Goal: Task Accomplishment & Management: Use online tool/utility

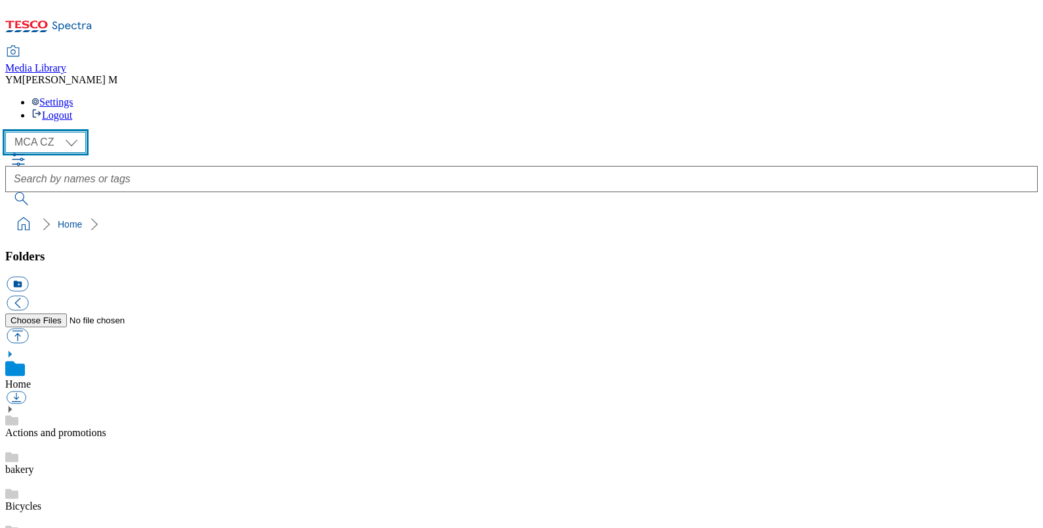
click at [74, 132] on select "MCA CZ MCA HU MCA SK MCA UK" at bounding box center [45, 142] width 81 height 21
select select "flare-mca-hu"
click at [9, 132] on select "MCA CZ MCA HU MCA SK MCA UK" at bounding box center [45, 142] width 81 height 21
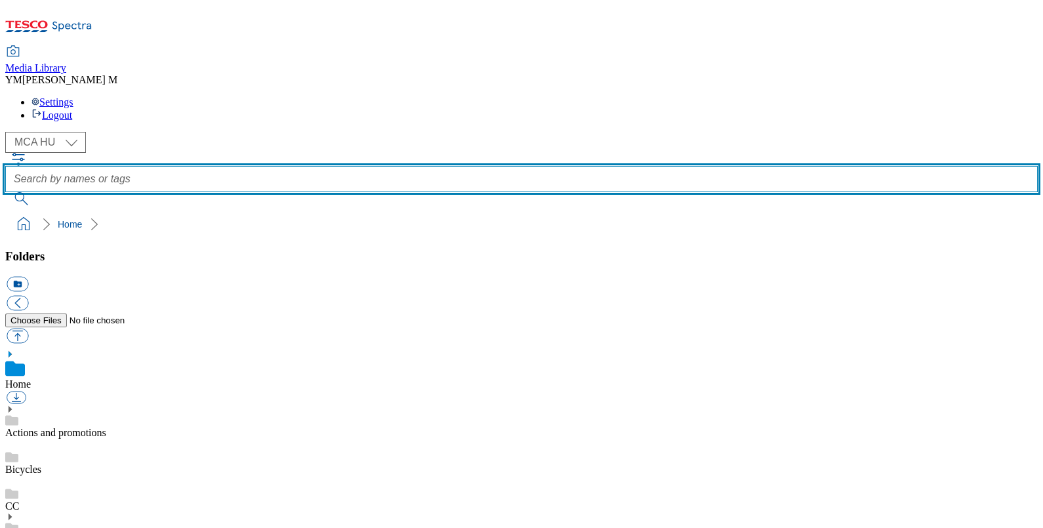
click at [395, 166] on input "text" at bounding box center [521, 179] width 1032 height 26
type input "Q24"
click at [5, 192] on button "submit" at bounding box center [22, 198] width 34 height 13
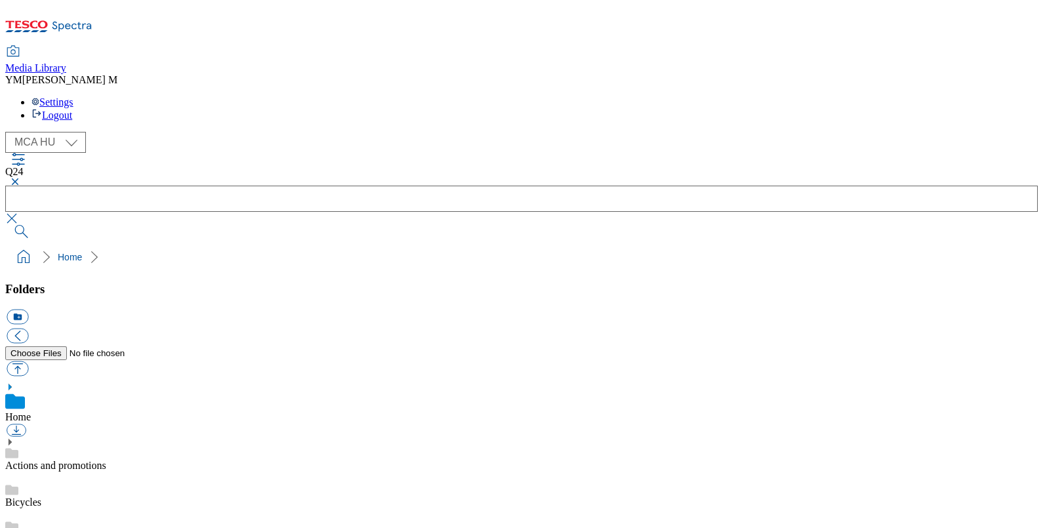
click at [21, 178] on button "button" at bounding box center [13, 182] width 16 height 8
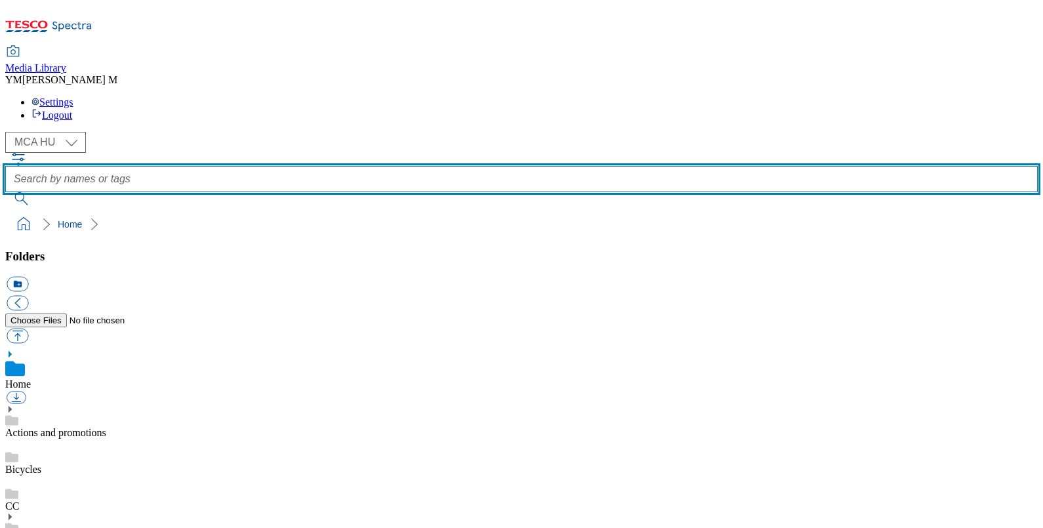
click at [391, 166] on input "text" at bounding box center [521, 179] width 1032 height 26
type input "Q24"
click at [5, 192] on button "submit" at bounding box center [22, 198] width 34 height 13
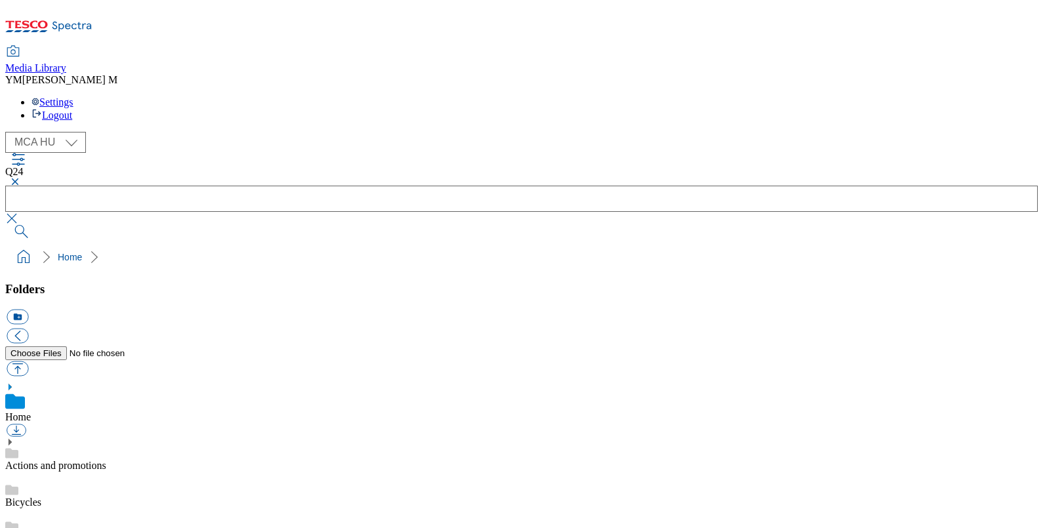
click at [21, 178] on button "button" at bounding box center [13, 182] width 16 height 8
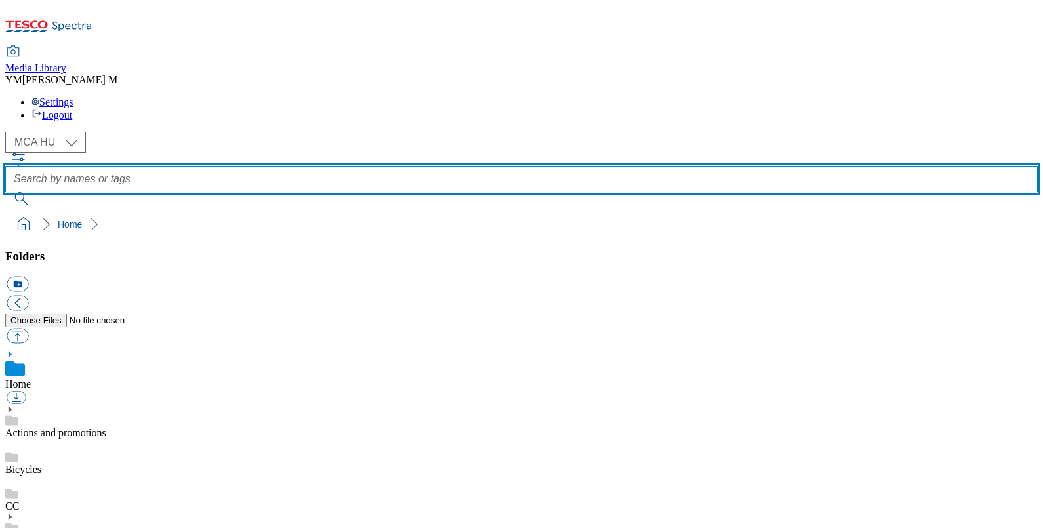
click at [394, 166] on input "text" at bounding box center [521, 179] width 1032 height 26
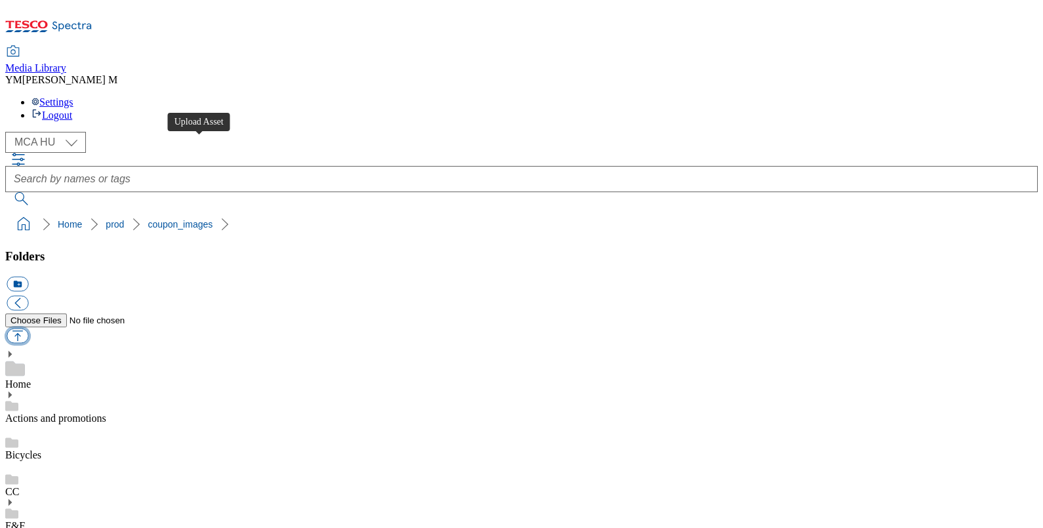
click at [28, 329] on button "button" at bounding box center [18, 336] width 22 height 15
type input "C:\fakepath\Q24_1101_F.jpg"
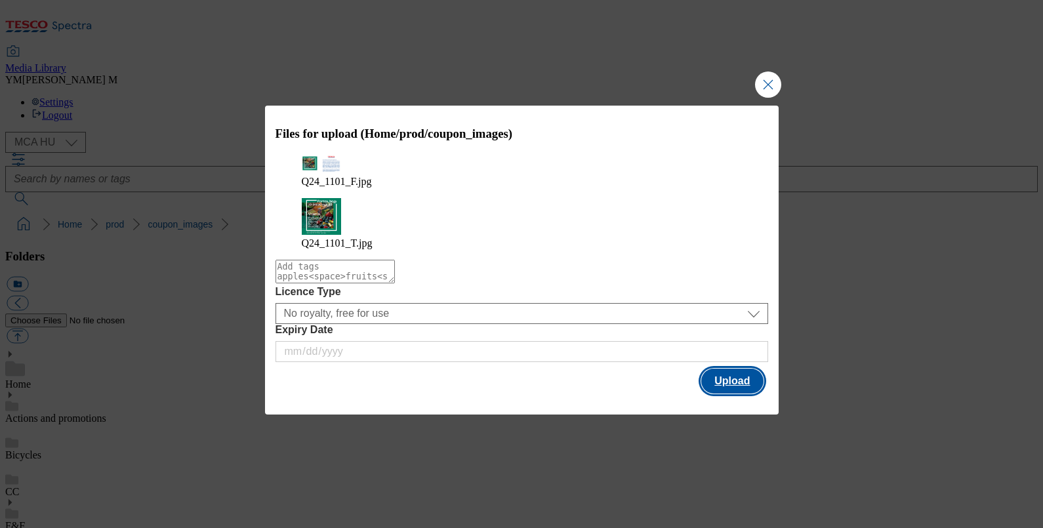
click at [748, 369] on button "Upload" at bounding box center [732, 381] width 62 height 25
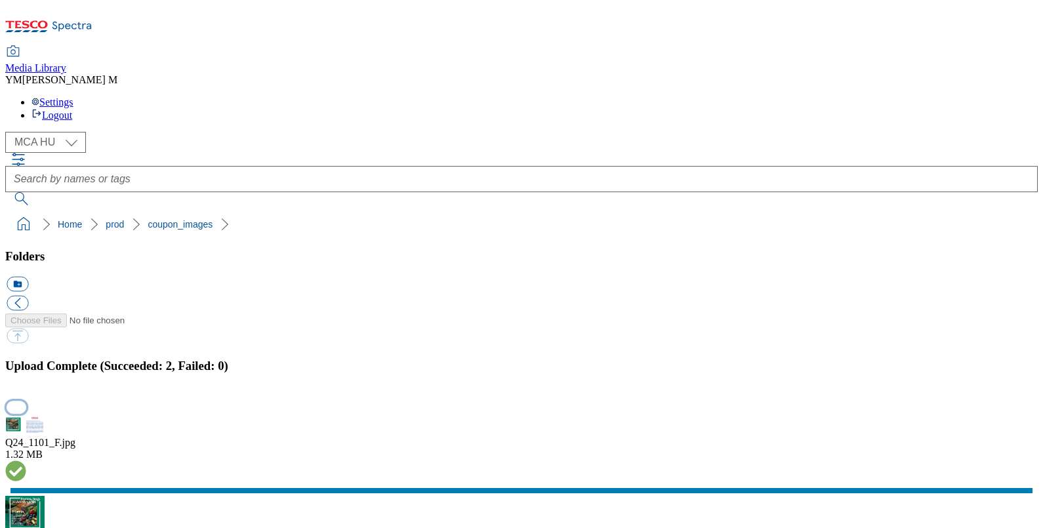
click at [26, 401] on button "button" at bounding box center [17, 407] width 20 height 12
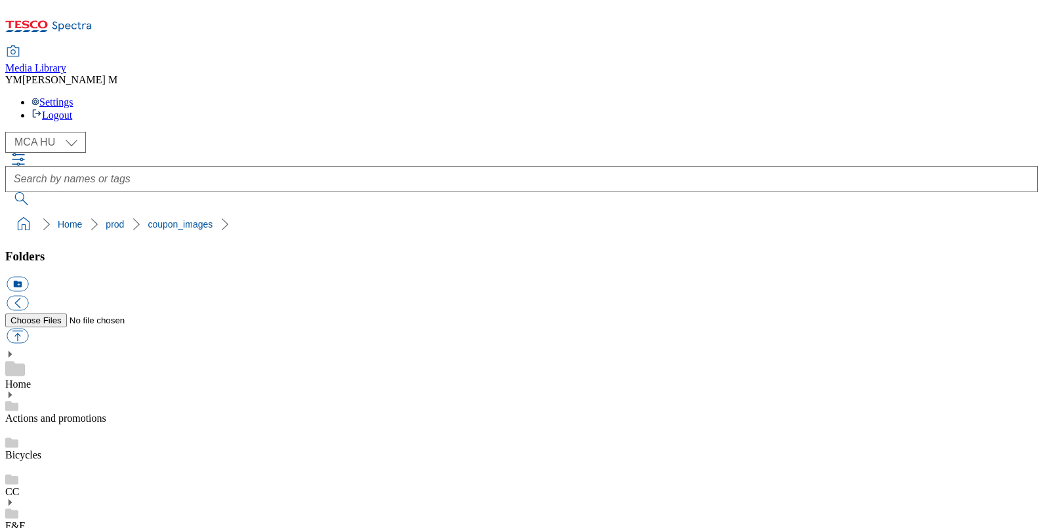
click at [28, 329] on button "button" at bounding box center [18, 336] width 22 height 15
type input "C:\fakepath\Q24_1101_F.jpg"
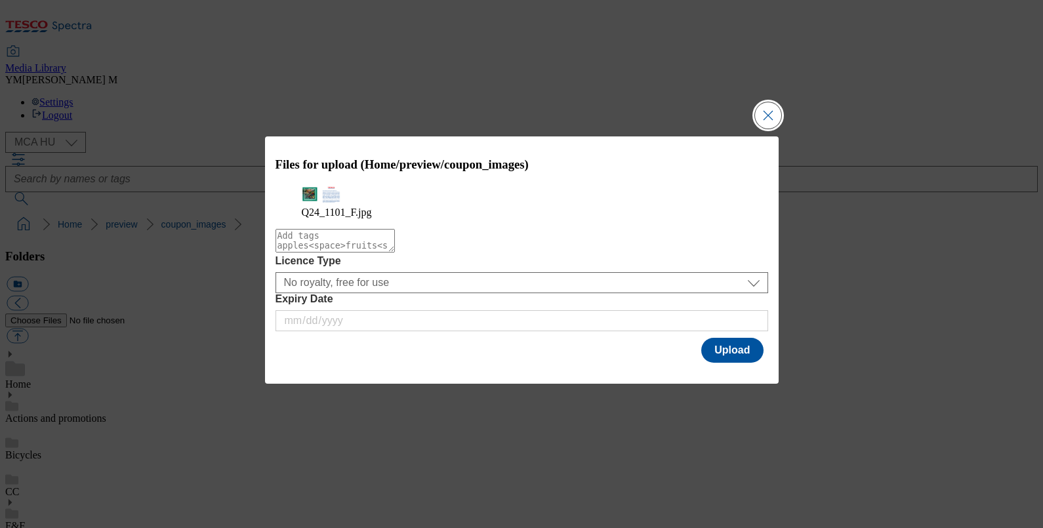
click at [771, 109] on button "Close Modal" at bounding box center [768, 115] width 26 height 26
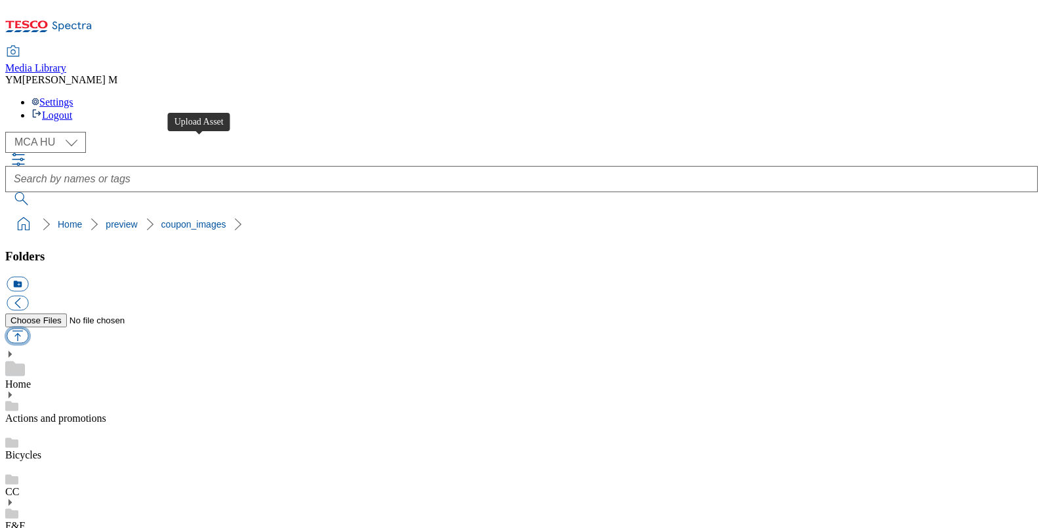
click at [28, 329] on button "button" at bounding box center [18, 336] width 22 height 15
type input "C:\fakepath\Q24_1101_F.jpg"
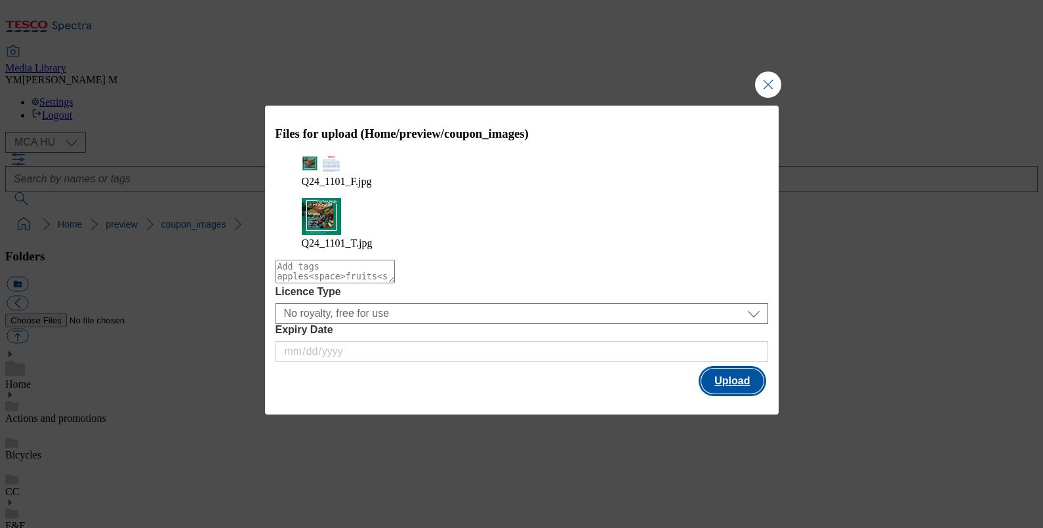
click at [736, 369] on button "Upload" at bounding box center [732, 381] width 62 height 25
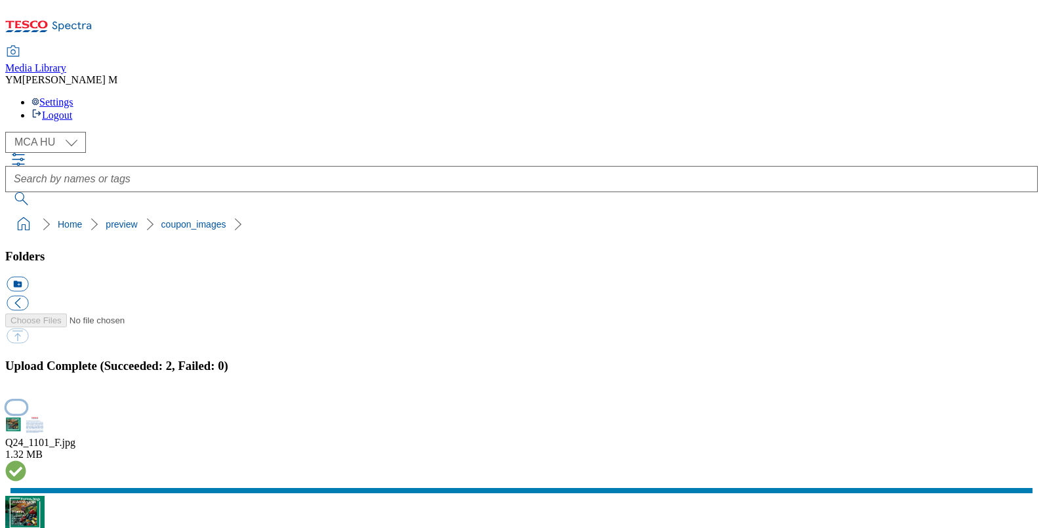
click at [26, 401] on button "button" at bounding box center [17, 407] width 20 height 12
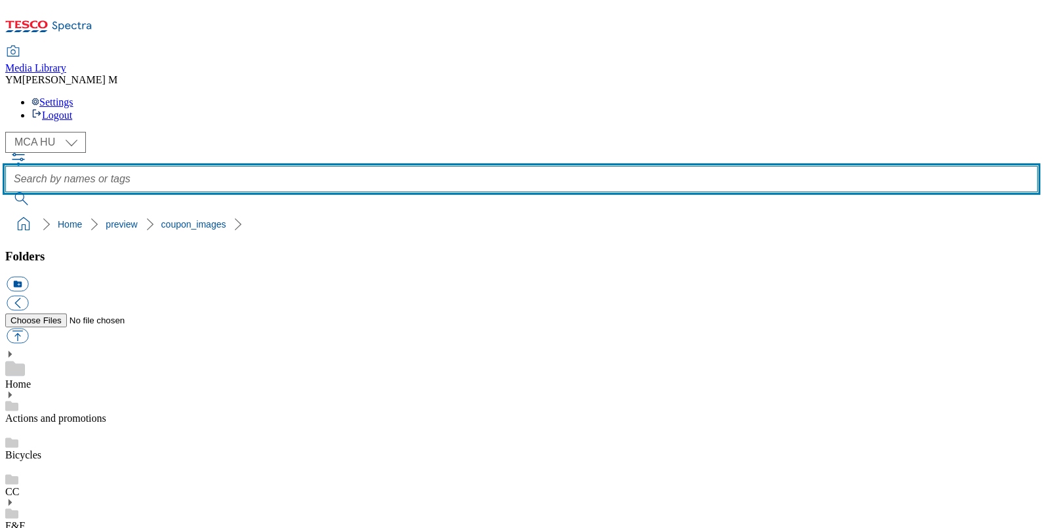
click at [468, 166] on input "text" at bounding box center [521, 179] width 1032 height 26
type input "Q24"
click at [5, 192] on button "submit" at bounding box center [22, 198] width 34 height 13
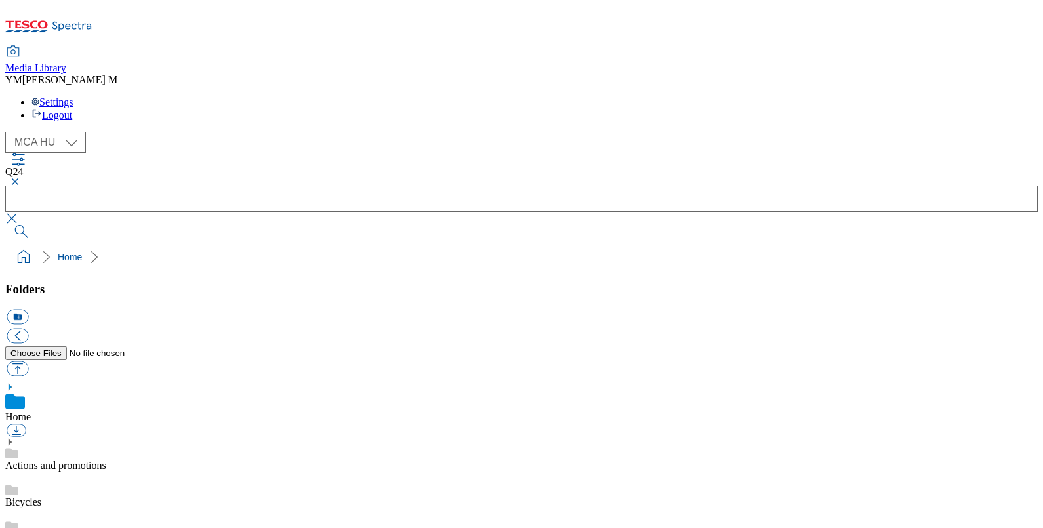
click at [21, 178] on button "button" at bounding box center [13, 182] width 16 height 8
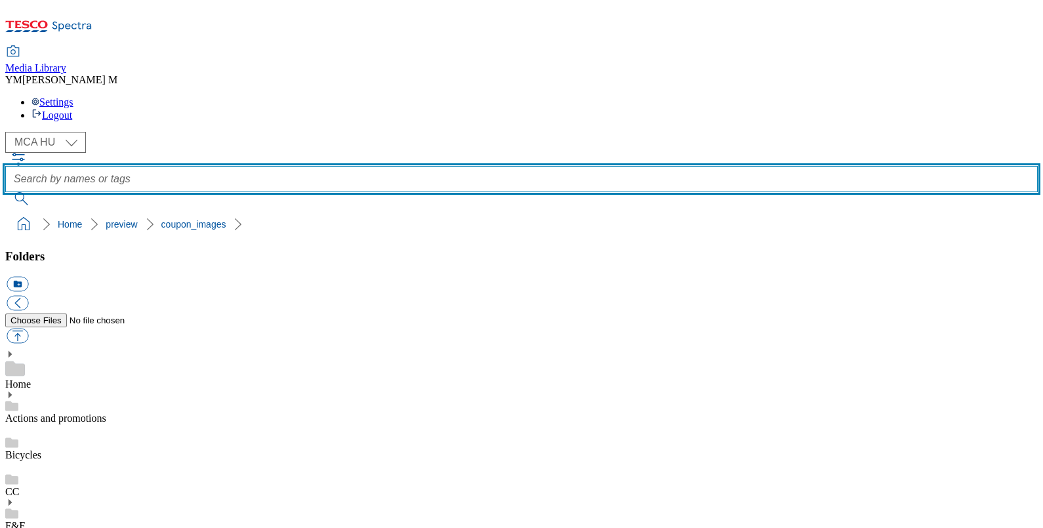
click at [405, 166] on input "text" at bounding box center [521, 179] width 1032 height 26
type input "Q24"
click at [5, 192] on button "submit" at bounding box center [22, 198] width 34 height 13
